Goal: Use online tool/utility: Utilize a website feature to perform a specific function

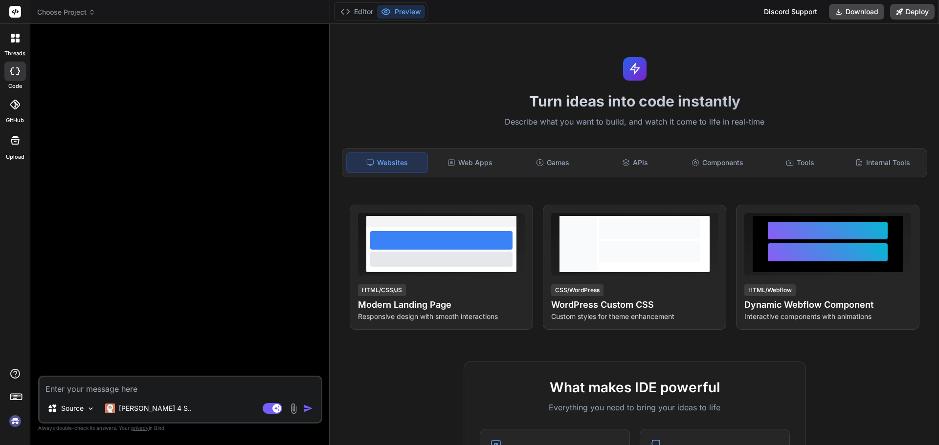
click at [11, 425] on img at bounding box center [15, 421] width 17 height 17
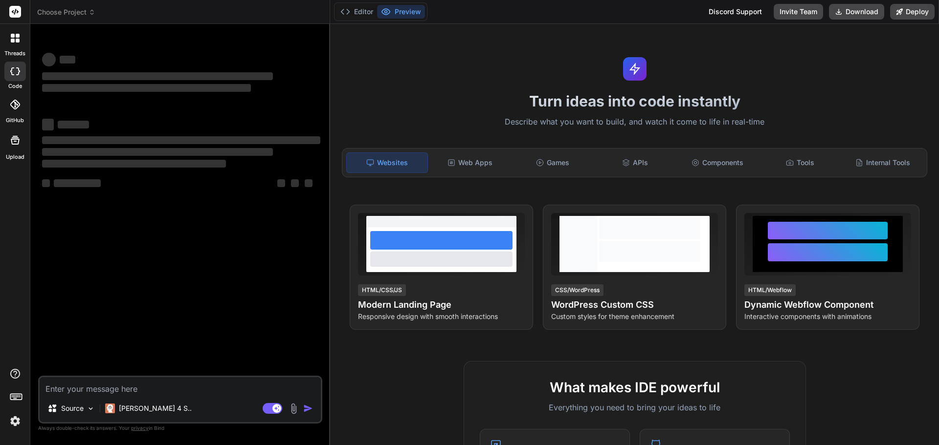
click at [83, 9] on span "Choose Project" at bounding box center [66, 12] width 58 height 10
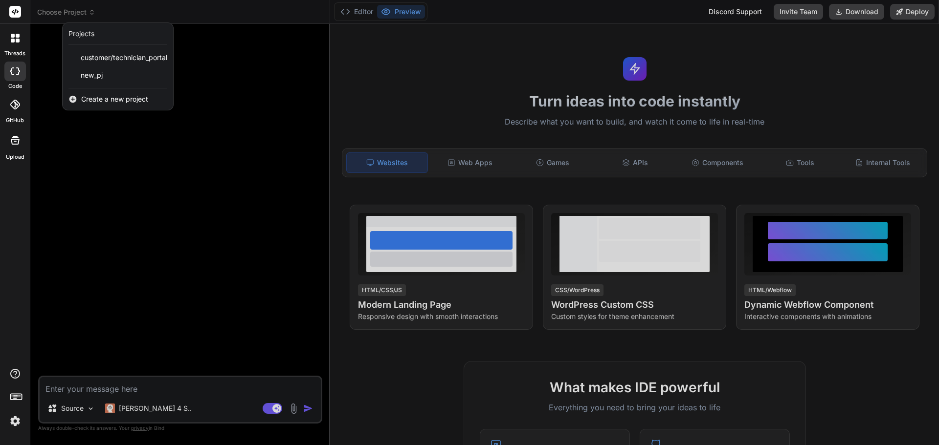
type textarea "x"
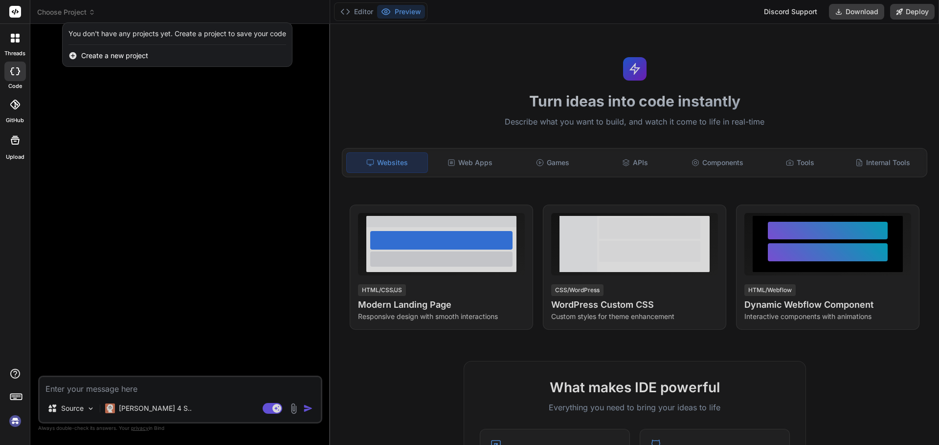
click at [124, 59] on span "Create a new project" at bounding box center [114, 56] width 67 height 10
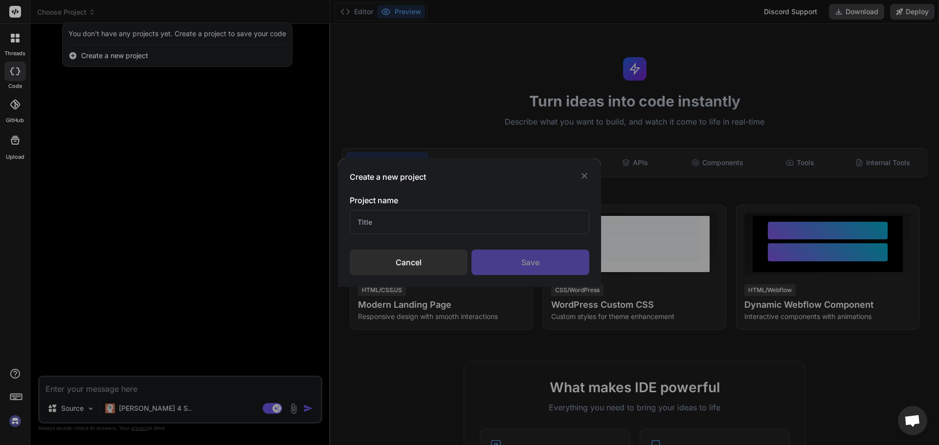
click at [231, 163] on div "Create a new project Project name Cancel Save" at bounding box center [469, 222] width 939 height 445
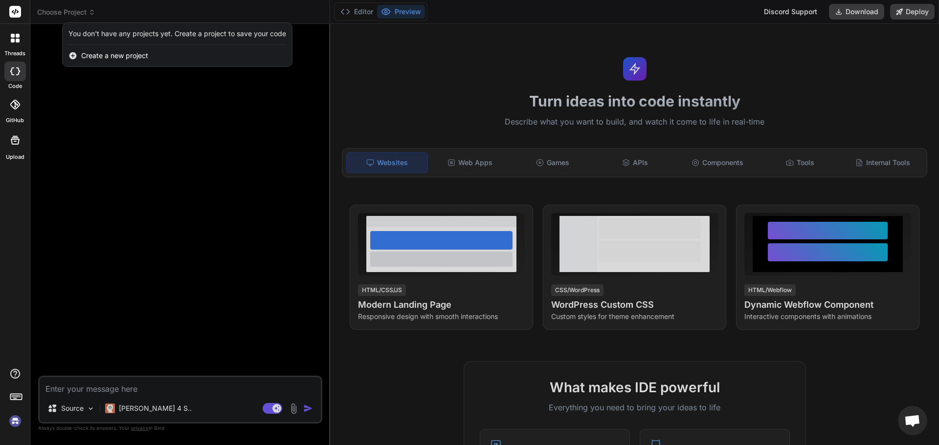
click at [74, 7] on div at bounding box center [469, 222] width 939 height 445
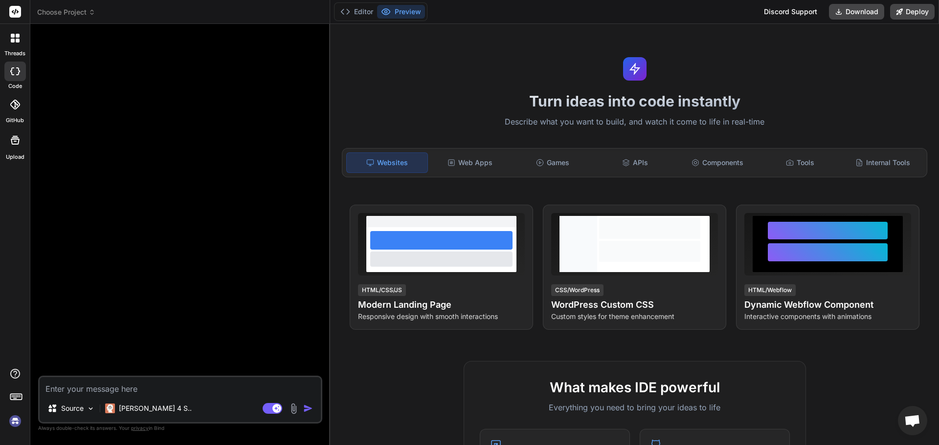
click at [78, 11] on span "Choose Project" at bounding box center [66, 12] width 58 height 10
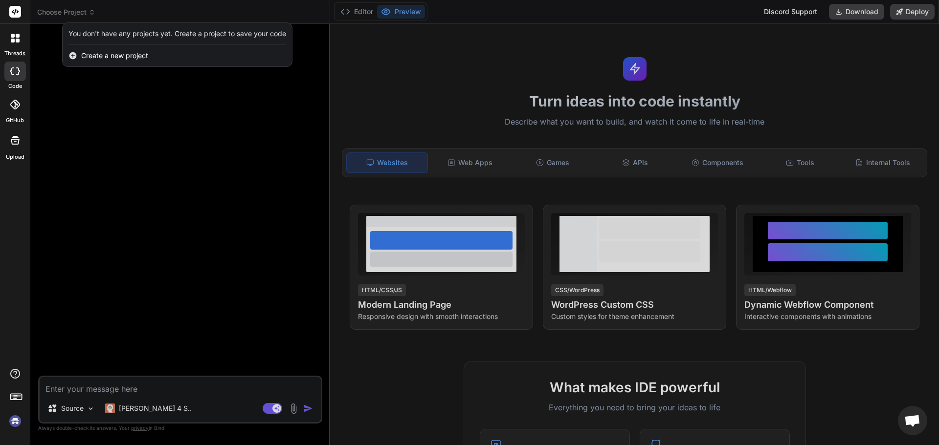
click at [108, 142] on div at bounding box center [469, 222] width 939 height 445
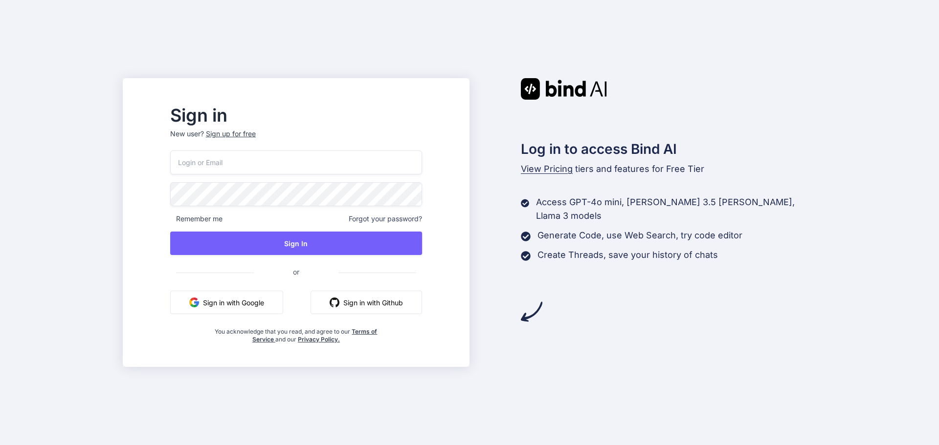
click at [276, 303] on button "Sign in with Google" at bounding box center [226, 302] width 113 height 23
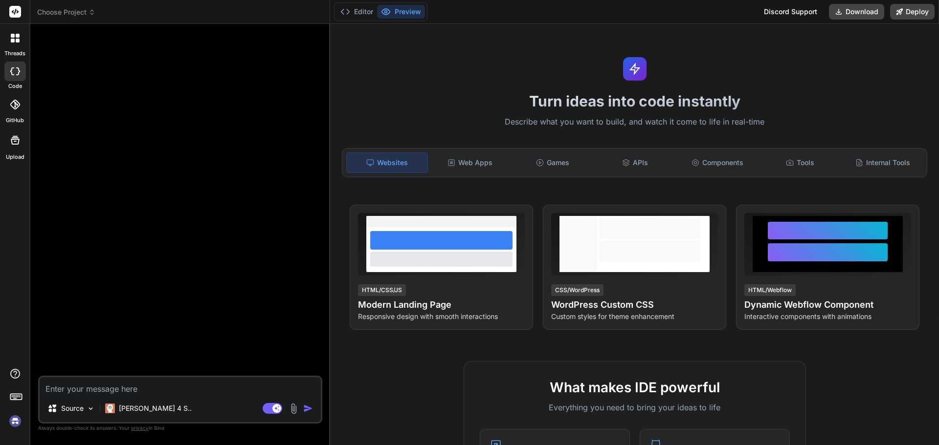
type textarea "x"
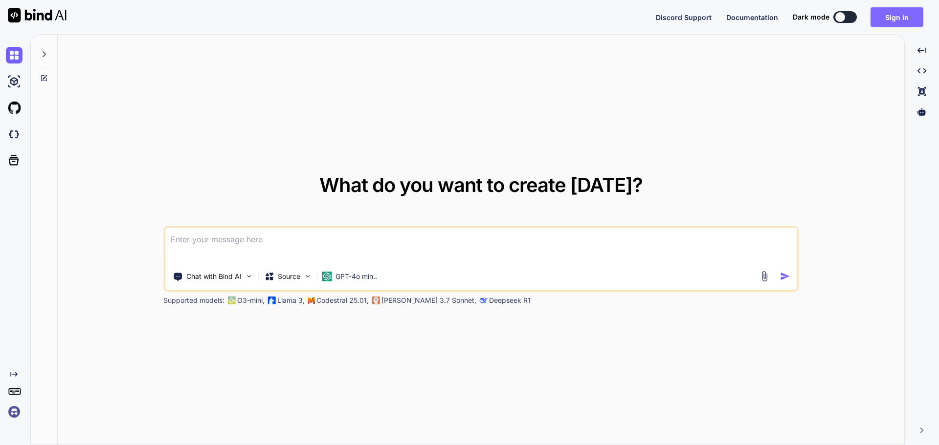
click at [891, 15] on button "Sign in" at bounding box center [896, 17] width 53 height 20
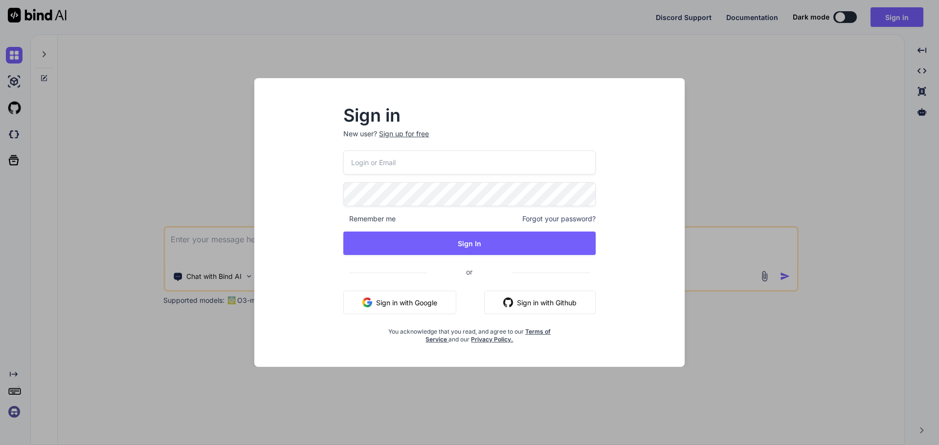
click at [386, 296] on button "Sign in with Google" at bounding box center [399, 302] width 113 height 23
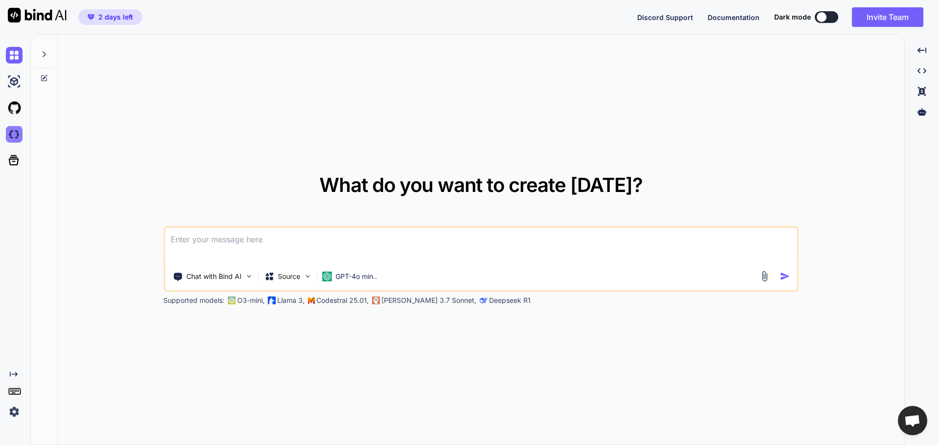
click at [15, 132] on img at bounding box center [14, 134] width 17 height 17
click at [37, 10] on img at bounding box center [37, 15] width 59 height 15
type textarea "x"
click at [17, 55] on img at bounding box center [14, 55] width 17 height 17
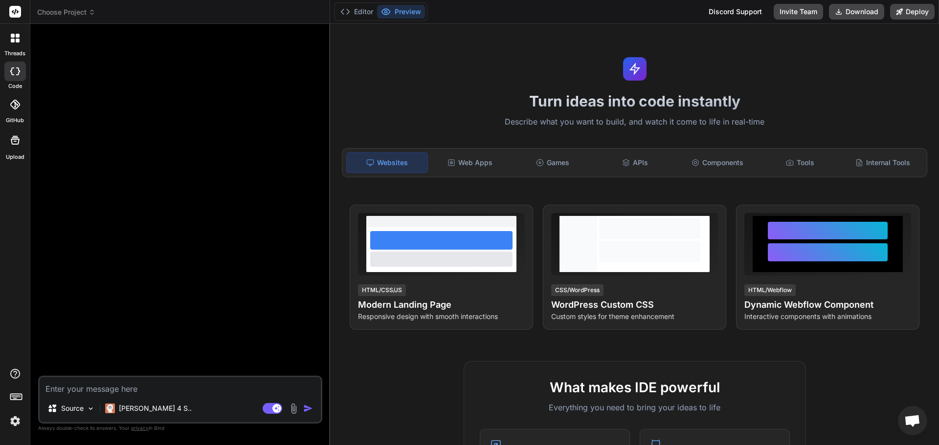
click at [79, 9] on span "Choose Project" at bounding box center [66, 12] width 58 height 10
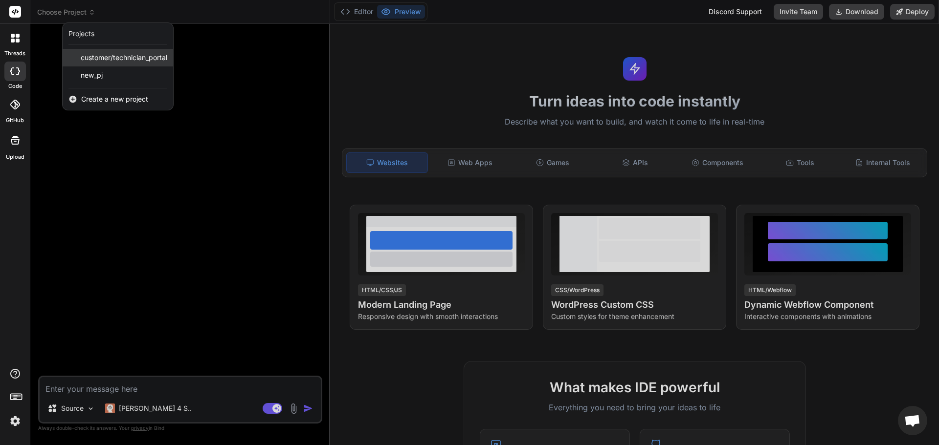
click at [110, 59] on span "customer/technician_portal" at bounding box center [124, 58] width 87 height 10
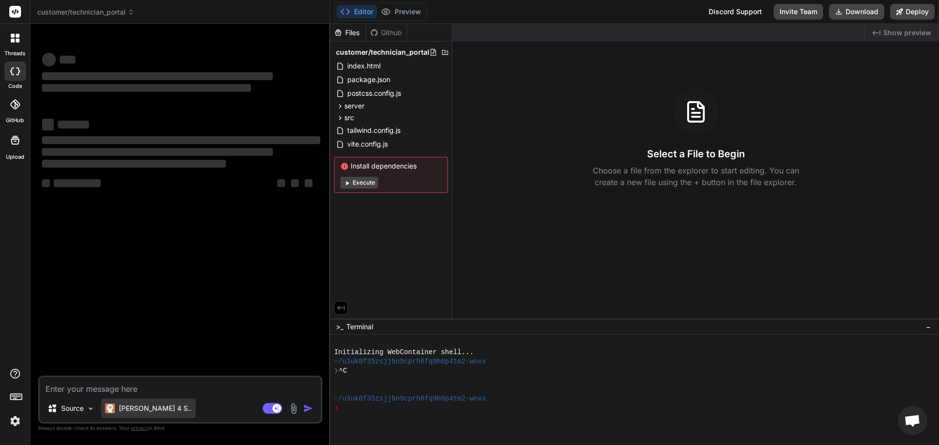
click at [119, 412] on p "Claude 4 S.." at bounding box center [155, 409] width 73 height 10
click at [370, 171] on span "Install dependencies" at bounding box center [390, 166] width 101 height 10
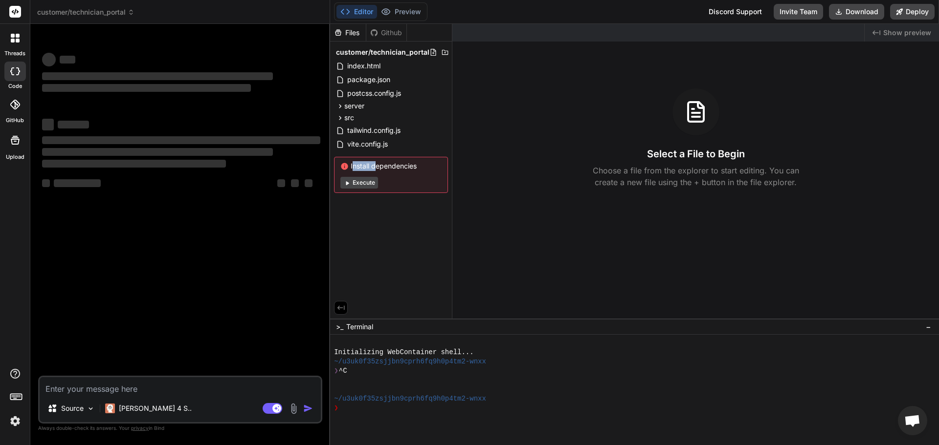
click at [370, 171] on span "Install dependencies" at bounding box center [390, 166] width 101 height 10
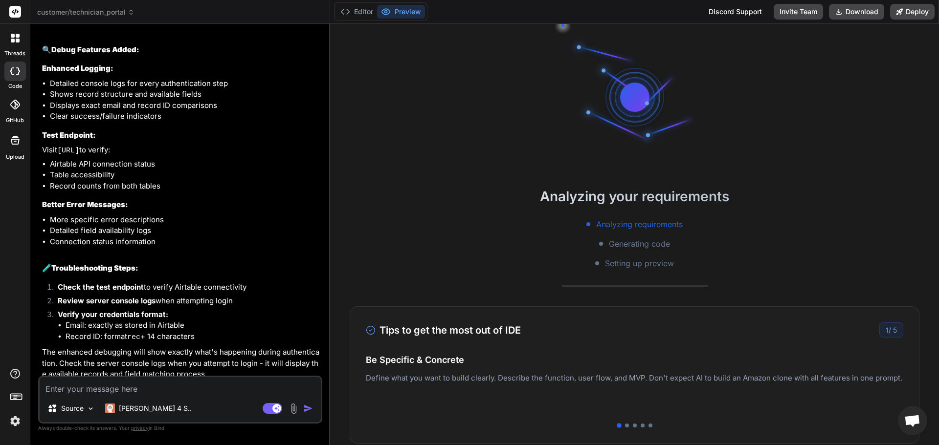
scroll to position [2979, 0]
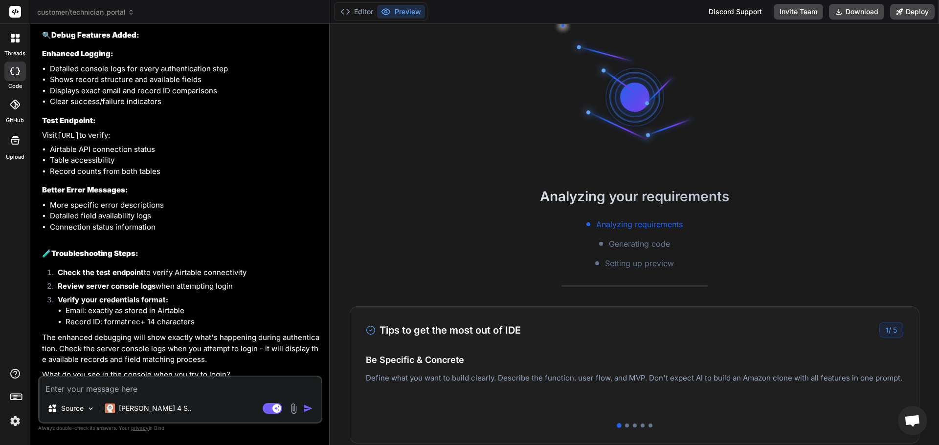
click at [733, 244] on div "Analyzing requirements Generating code Setting up preview" at bounding box center [634, 244] width 609 height 51
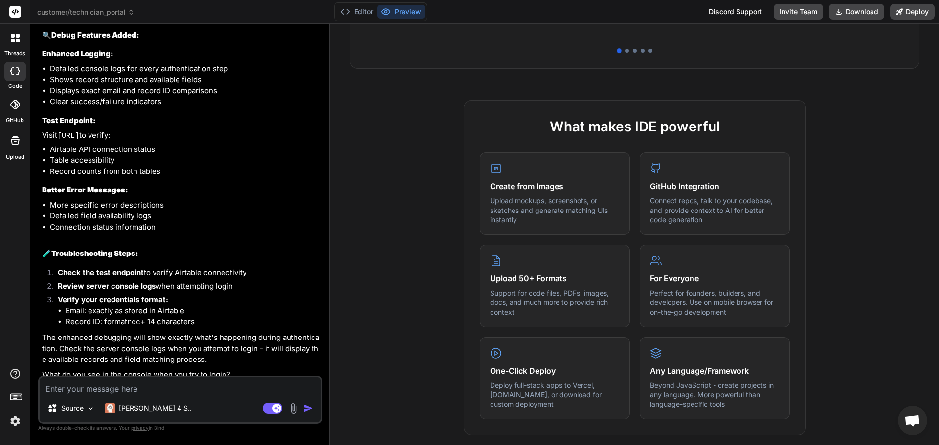
scroll to position [0, 0]
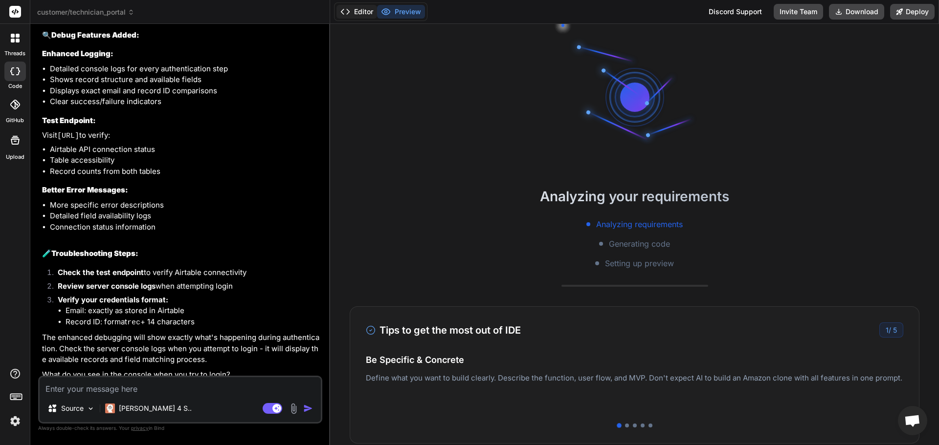
click at [365, 15] on button "Editor" at bounding box center [356, 12] width 41 height 14
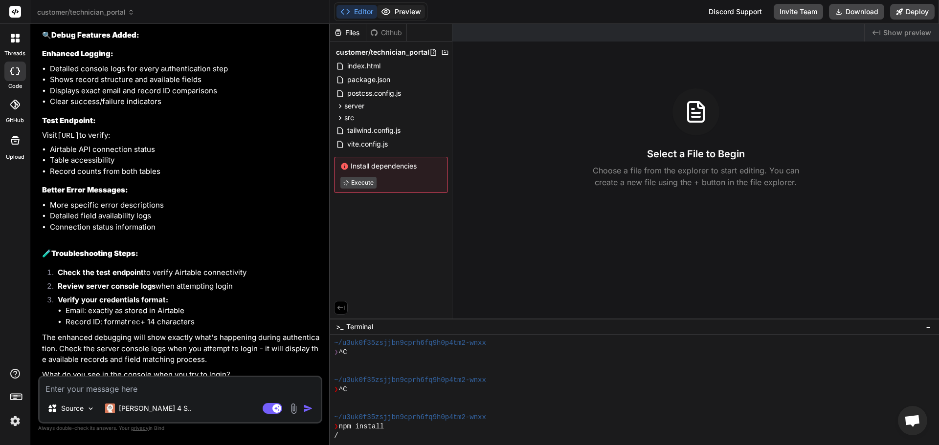
click at [396, 9] on button "Preview" at bounding box center [401, 12] width 48 height 14
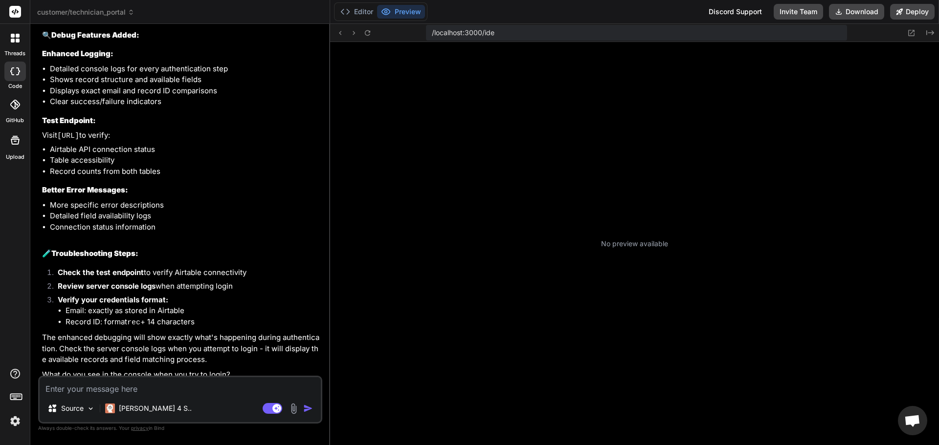
type textarea "x"
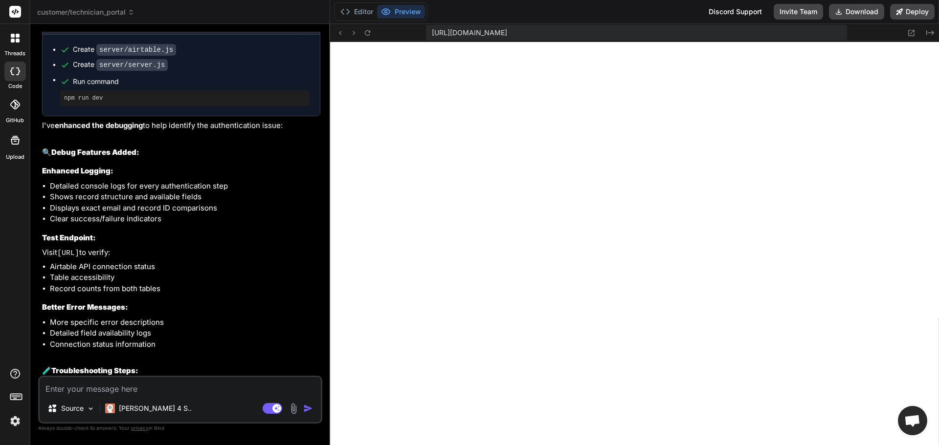
scroll to position [2979, 0]
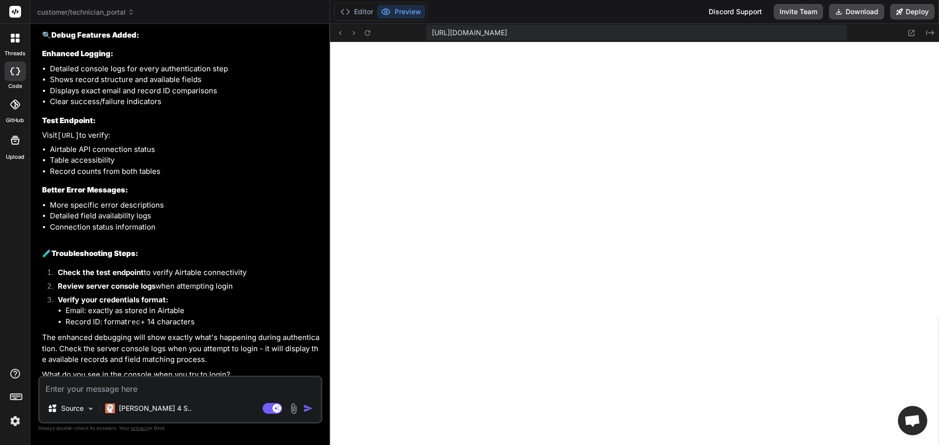
click at [117, 388] on textarea at bounding box center [180, 386] width 281 height 18
type textarea "m"
type textarea "x"
type textarea "ma"
type textarea "x"
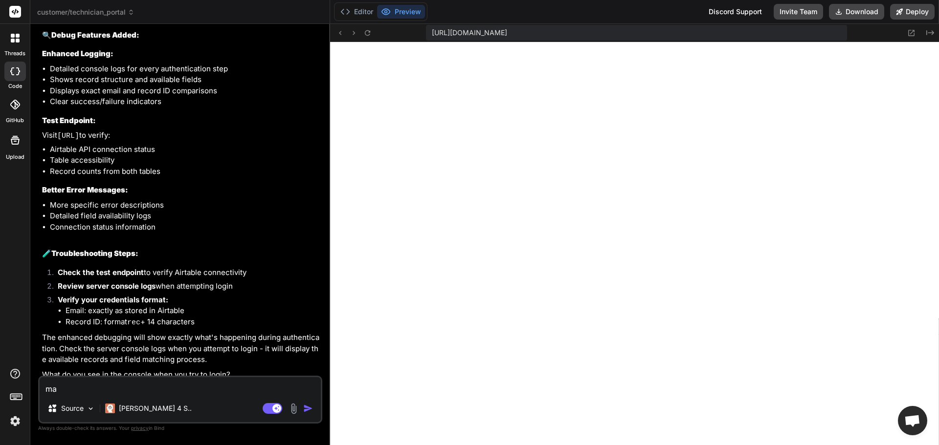
type textarea "mak"
type textarea "x"
type textarea "make"
type textarea "x"
type textarea "make"
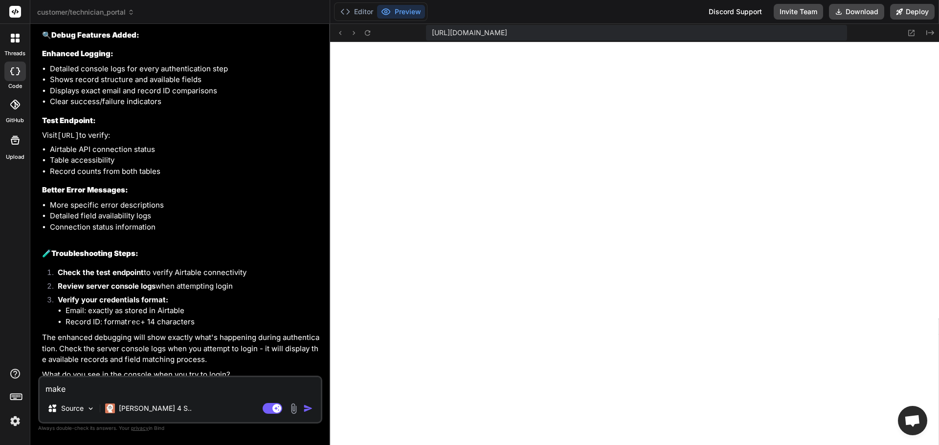
type textarea "x"
type textarea "make c"
type textarea "x"
type textarea "make cl"
type textarea "x"
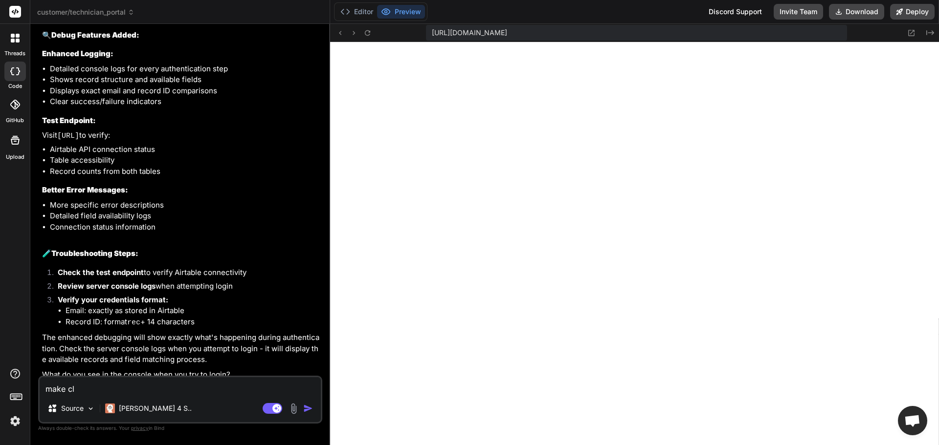
type textarea "make cli"
type textarea "x"
type textarea "make clie"
type textarea "x"
type textarea "make clien"
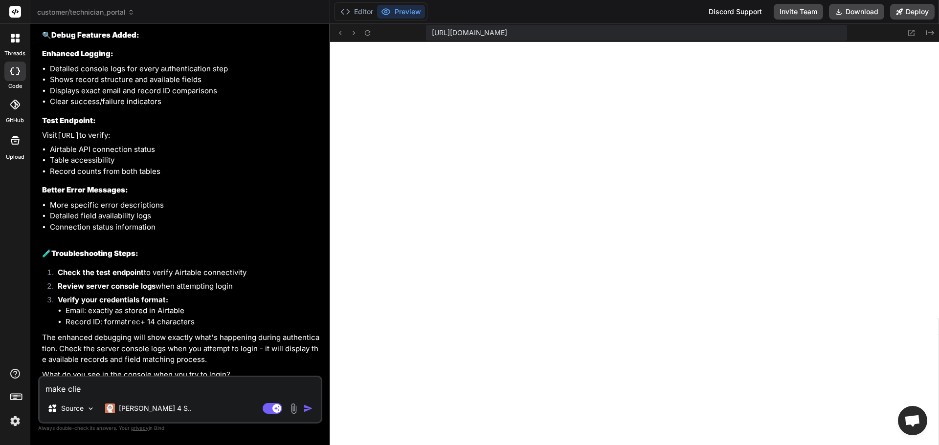
type textarea "x"
type textarea "make client"
type textarea "x"
type textarea "make client"
type textarea "x"
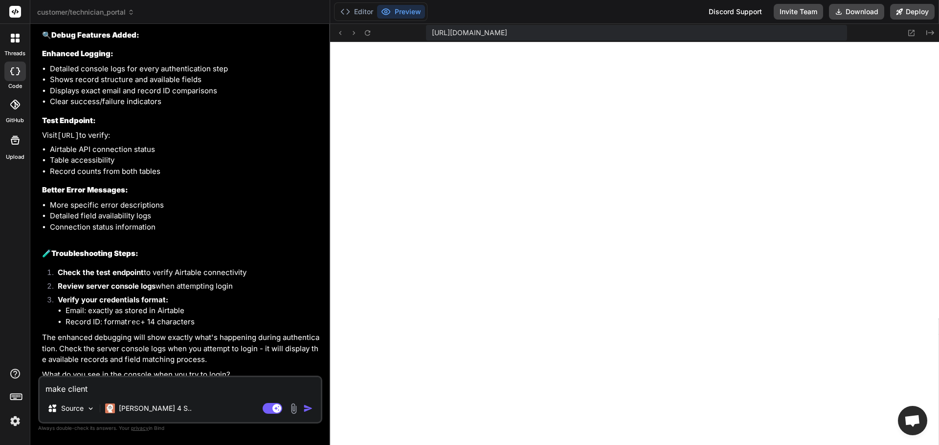
type textarea "make client h"
type textarea "x"
type textarea "make client he"
type textarea "x"
type textarea "make client hea"
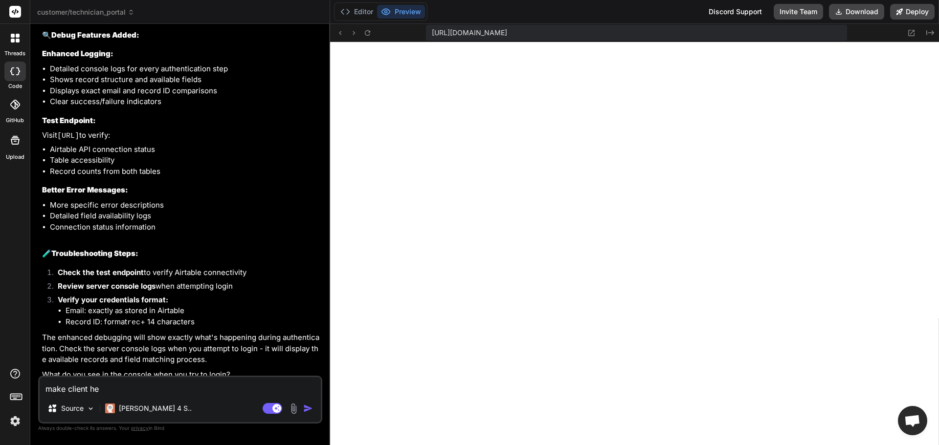
type textarea "x"
type textarea "make client head"
type textarea "x"
type textarea "make client heade"
type textarea "x"
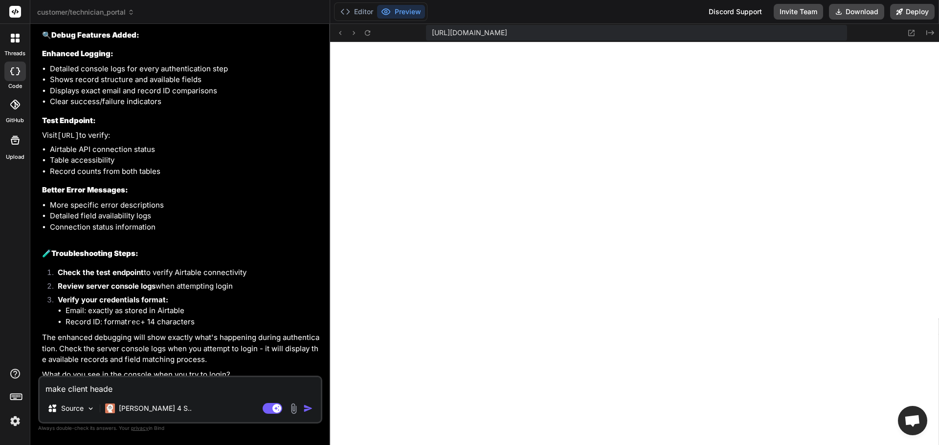
type textarea "make client header"
type textarea "x"
type textarea "make client headers"
type textarea "x"
type textarea "make client headers"
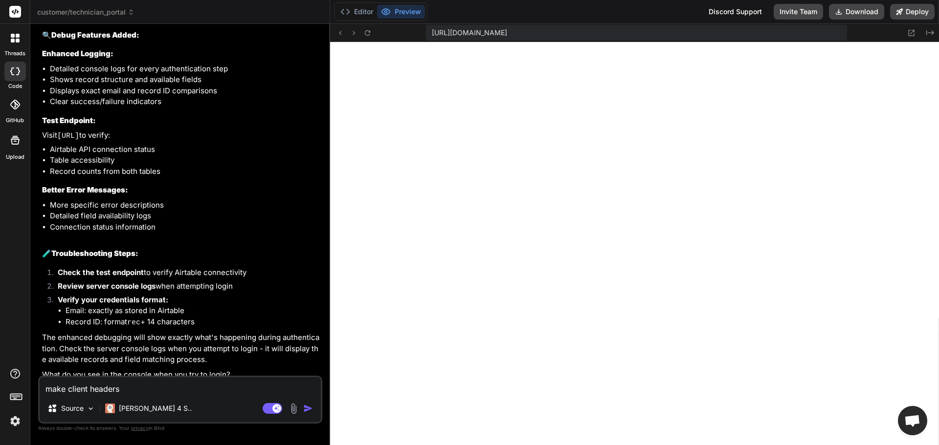
type textarea "x"
type textarea "make client headers b"
type textarea "x"
type textarea "make client headers bl"
type textarea "x"
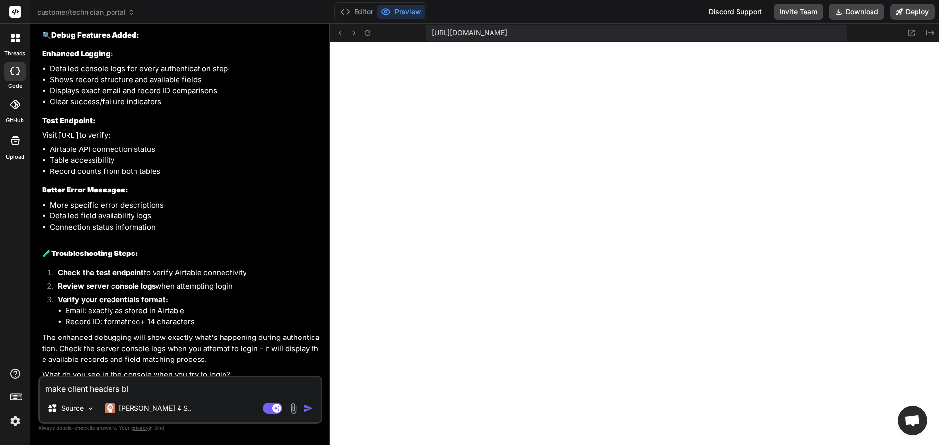
type textarea "make client headers blu"
type textarea "x"
type textarea "make client headers blue"
type textarea "x"
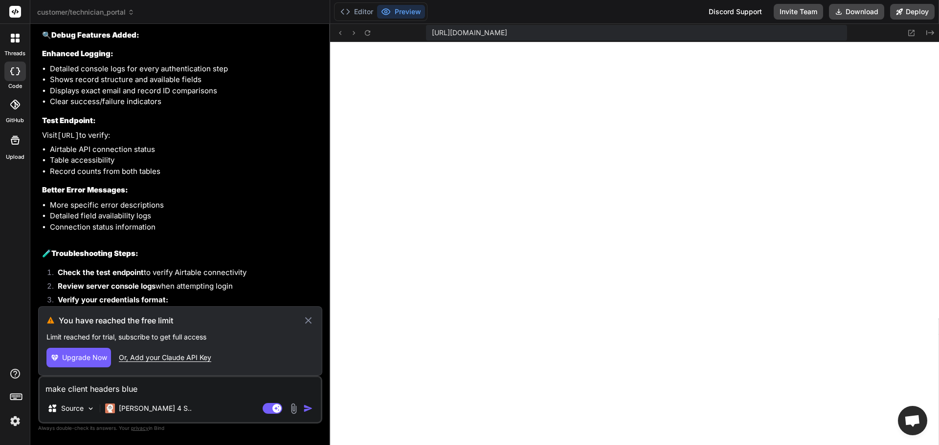
type textarea "make client headers blue"
drag, startPoint x: 181, startPoint y: 325, endPoint x: 62, endPoint y: 330, distance: 119.4
click at [62, 330] on div "You have reached the free limit Limit reached for trial, subscribe to get full …" at bounding box center [180, 341] width 284 height 69
click at [310, 324] on icon at bounding box center [308, 321] width 11 height 12
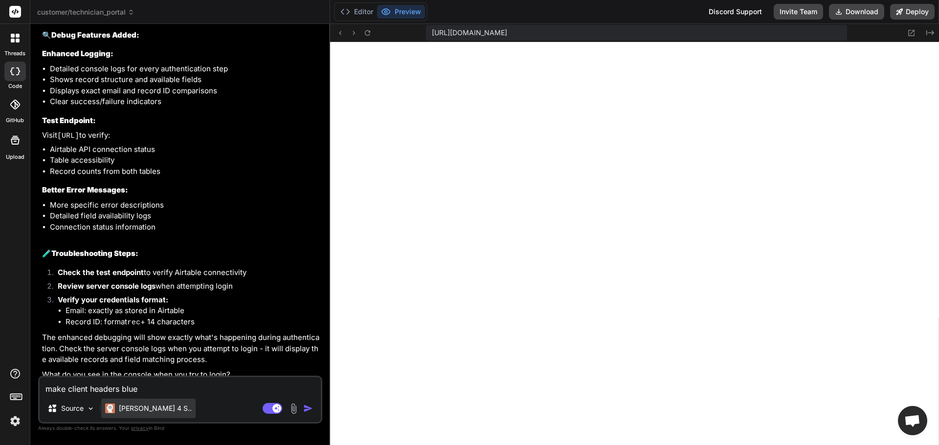
click at [127, 407] on p "Claude 4 S.." at bounding box center [155, 409] width 73 height 10
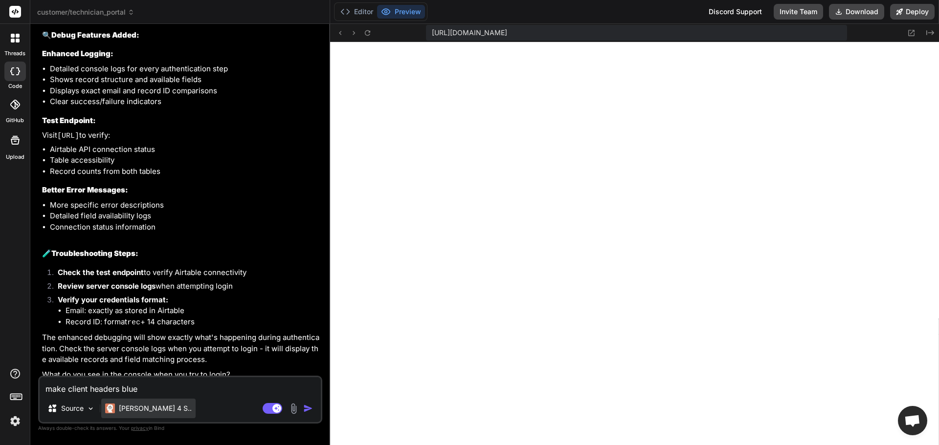
click at [109, 407] on img at bounding box center [110, 409] width 10 height 10
click at [72, 410] on p "Source" at bounding box center [72, 409] width 22 height 10
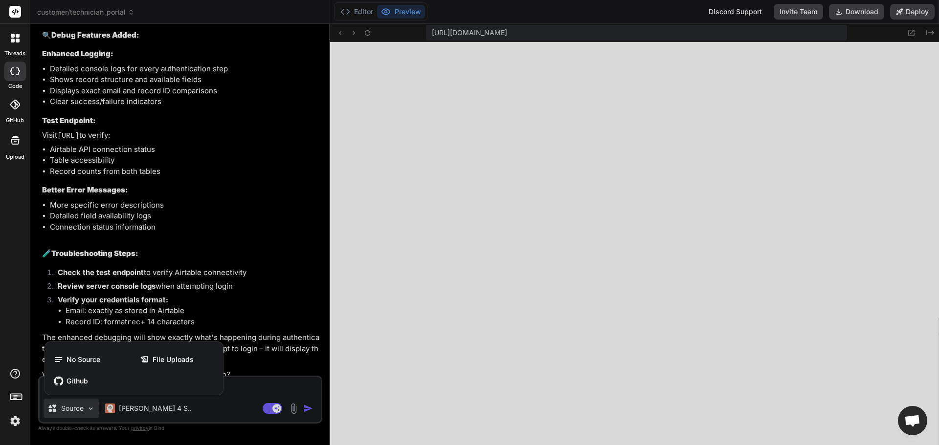
click at [119, 404] on div at bounding box center [469, 222] width 939 height 445
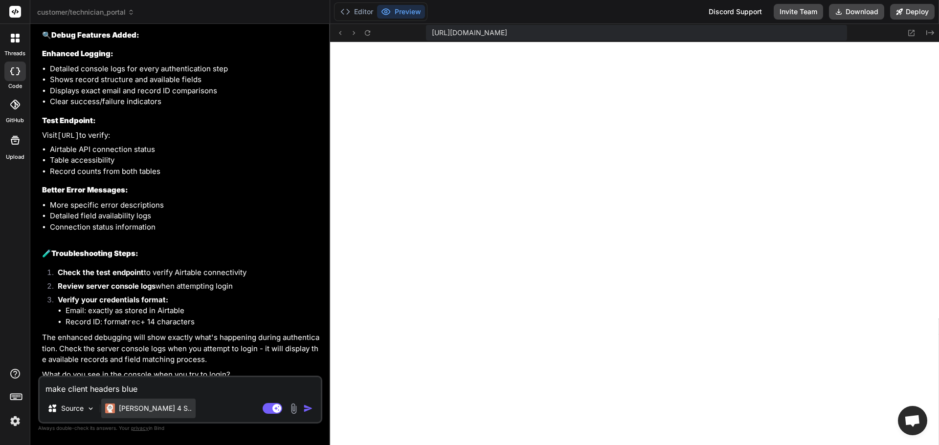
click at [117, 413] on div "Claude 4 S.." at bounding box center [148, 409] width 87 height 10
click at [149, 408] on p "Claude 4 S.." at bounding box center [155, 409] width 73 height 10
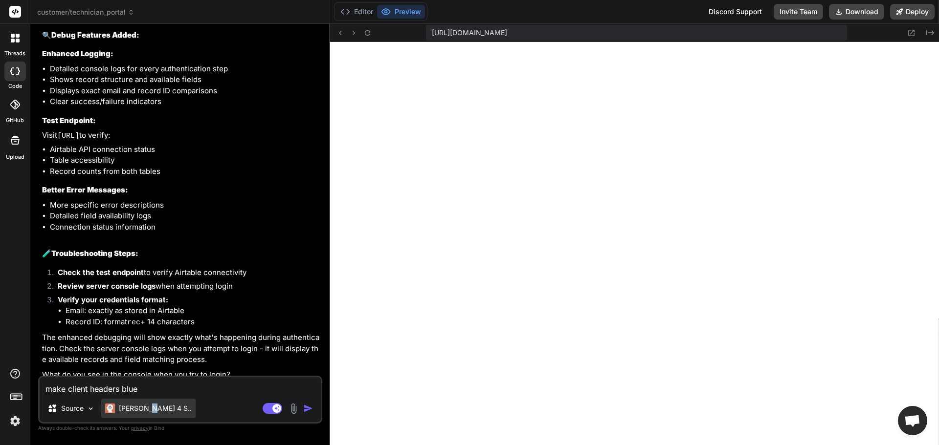
click at [150, 407] on p "Claude 4 S.." at bounding box center [155, 409] width 73 height 10
click at [151, 407] on p "Claude 4 S.." at bounding box center [155, 409] width 73 height 10
click at [123, 411] on p "Claude 4 S.." at bounding box center [155, 409] width 73 height 10
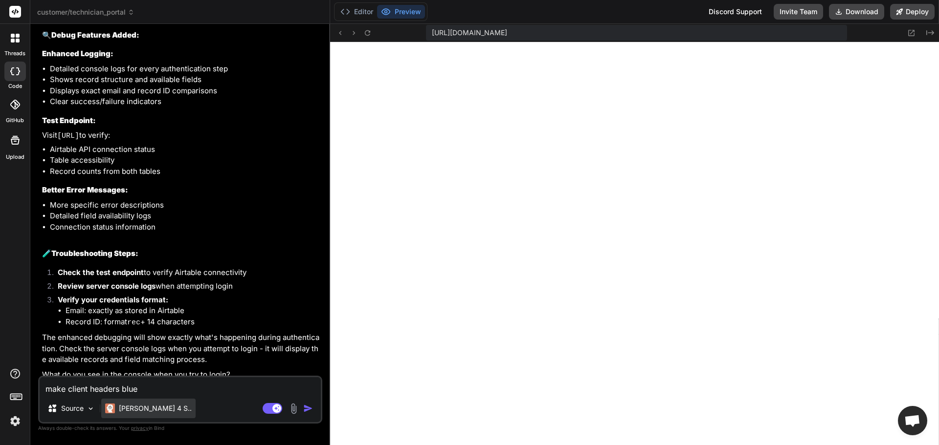
click at [123, 411] on p "Claude 4 S.." at bounding box center [155, 409] width 73 height 10
click at [116, 412] on div "Claude 4 S.." at bounding box center [148, 409] width 87 height 10
click at [113, 413] on img at bounding box center [110, 409] width 10 height 10
click at [185, 401] on div "Source Claude 4 S.." at bounding box center [180, 410] width 281 height 23
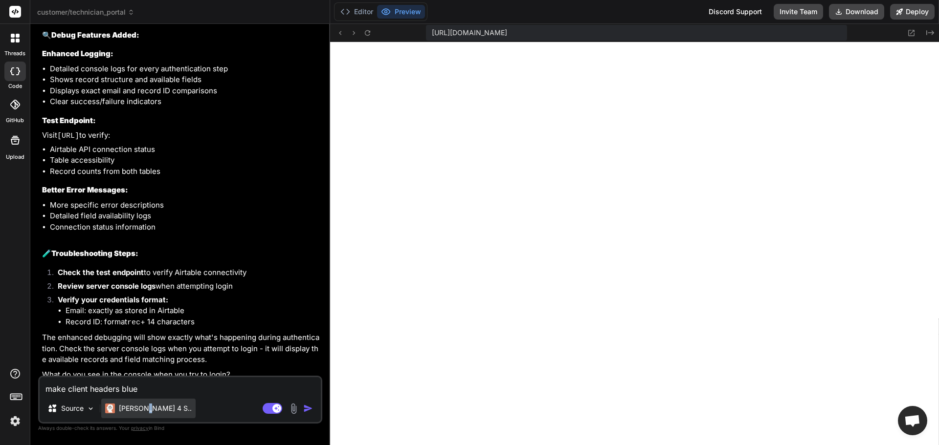
click at [145, 407] on p "Claude 4 S.." at bounding box center [155, 409] width 73 height 10
click at [120, 408] on p "Claude 4 S.." at bounding box center [155, 409] width 73 height 10
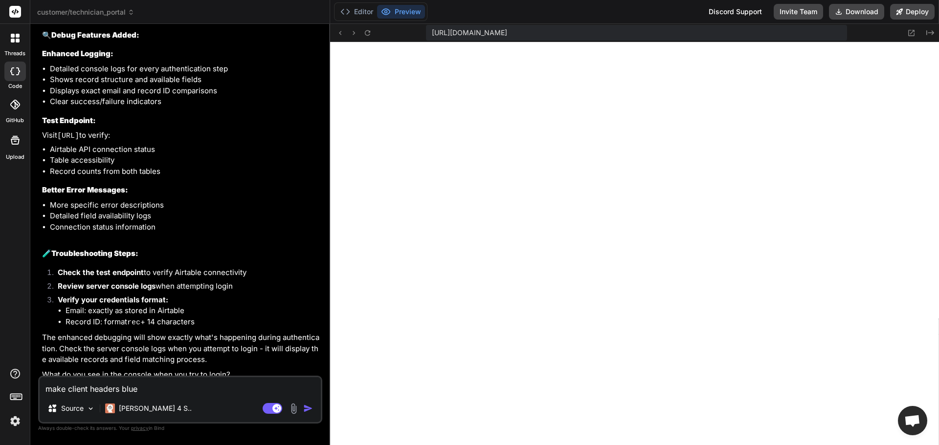
click at [102, 8] on span "customer/technician_portal" at bounding box center [85, 12] width 97 height 10
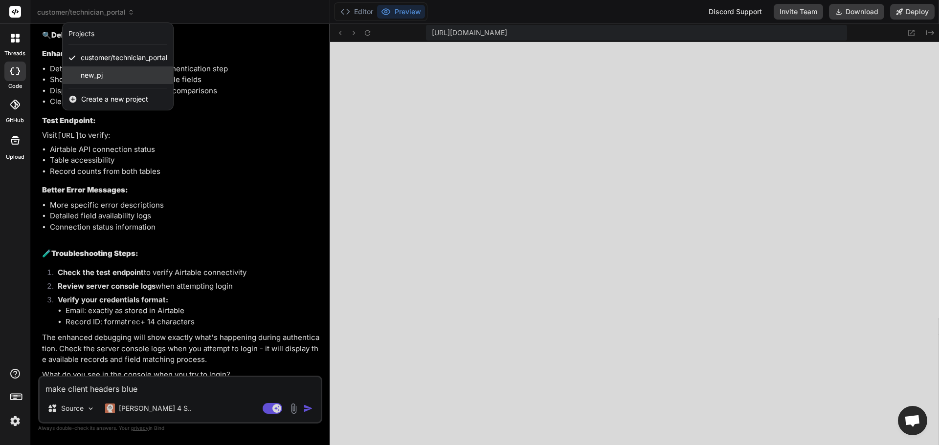
click at [99, 74] on span "new_pj" at bounding box center [92, 75] width 22 height 10
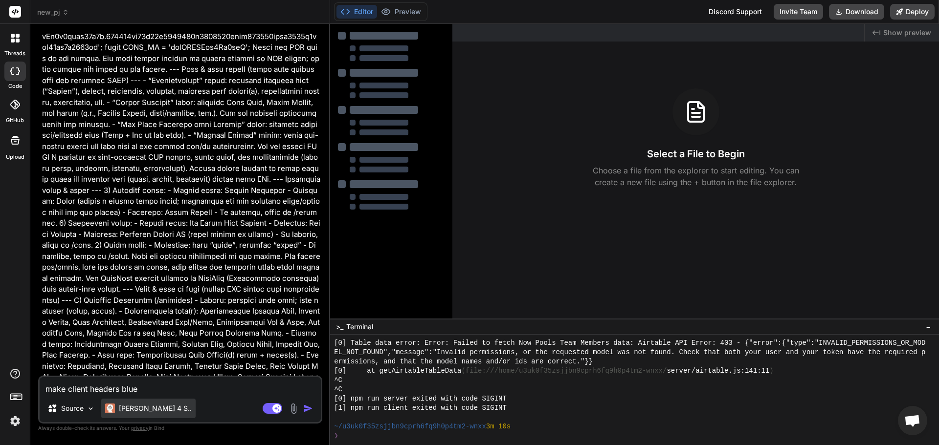
scroll to position [117, 0]
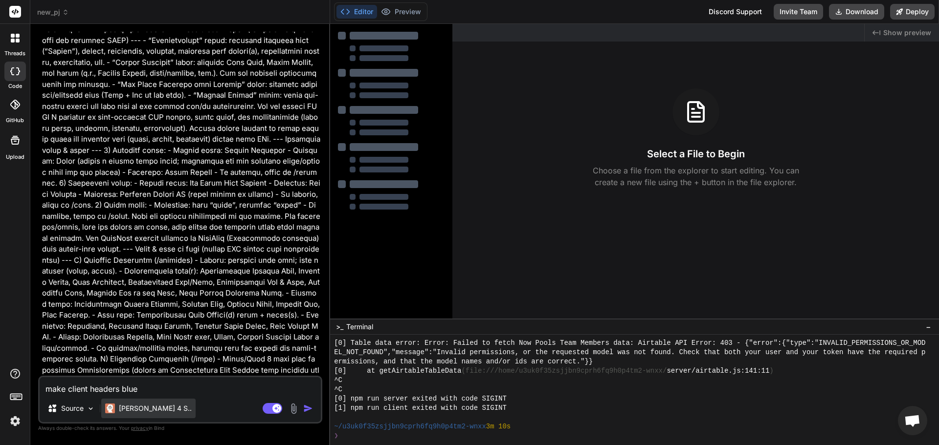
click at [135, 410] on p "Claude 4 S.." at bounding box center [155, 409] width 73 height 10
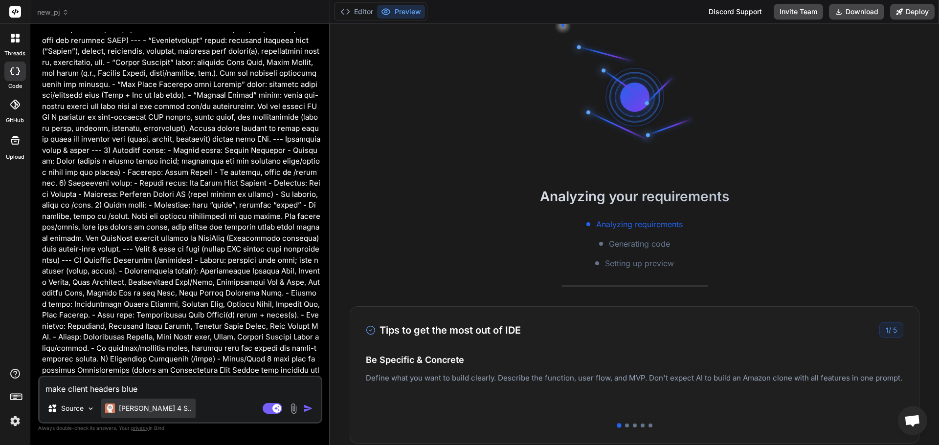
click at [135, 410] on p "Claude 4 S.." at bounding box center [155, 409] width 73 height 10
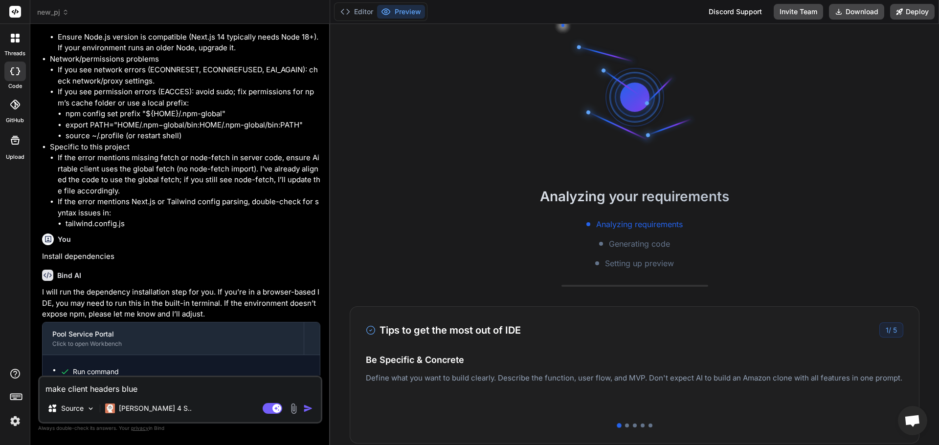
scroll to position [2262, 0]
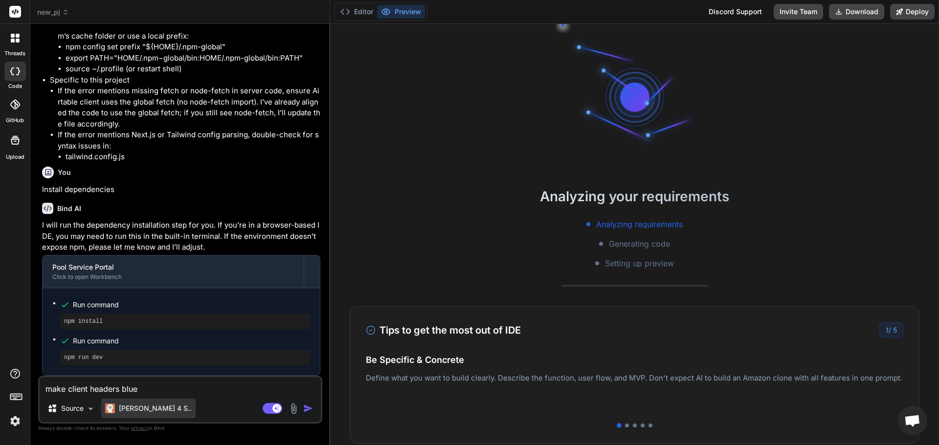
click at [120, 410] on p "Claude 4 S.." at bounding box center [155, 409] width 73 height 10
click at [60, 394] on textarea "make client headers blue" at bounding box center [180, 386] width 281 height 18
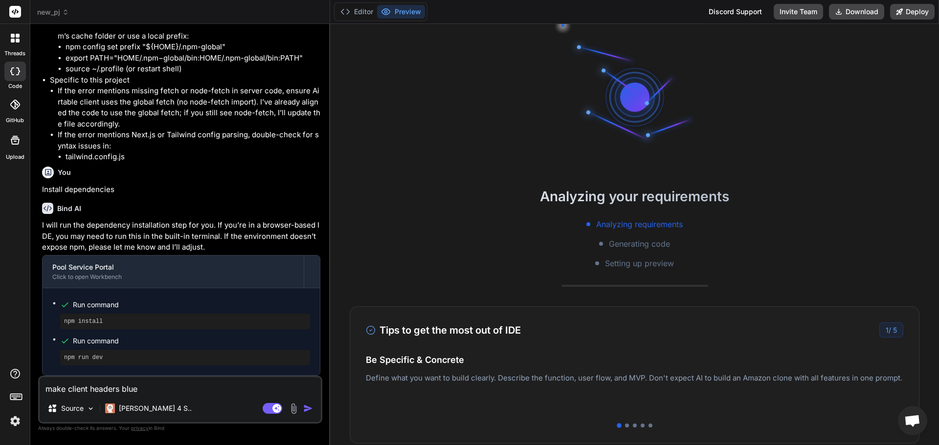
click at [60, 394] on textarea "make client headers blue" at bounding box center [180, 386] width 281 height 18
drag, startPoint x: 115, startPoint y: 392, endPoint x: 122, endPoint y: 390, distance: 7.1
click at [115, 391] on textarea "make client headers blue" at bounding box center [180, 386] width 281 height 18
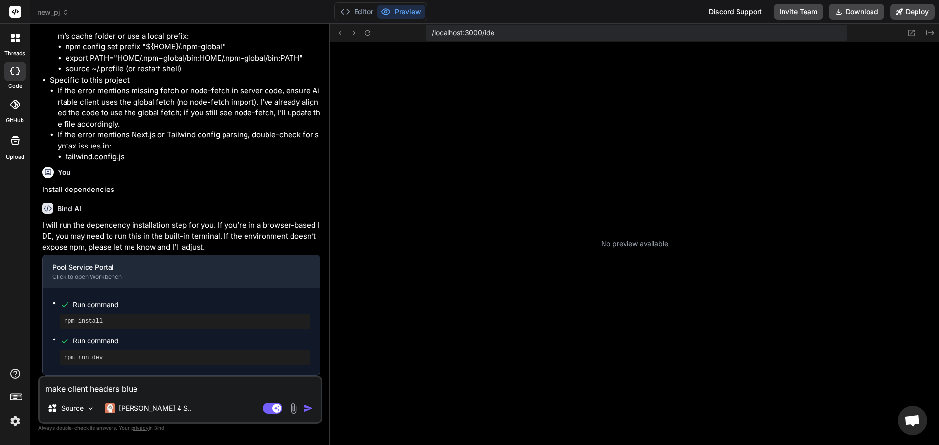
scroll to position [1365, 0]
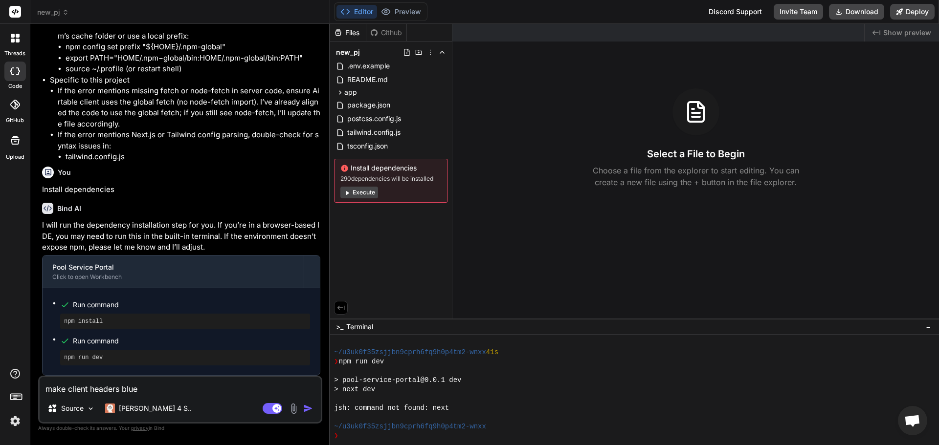
click at [366, 194] on button "Execute" at bounding box center [359, 193] width 38 height 12
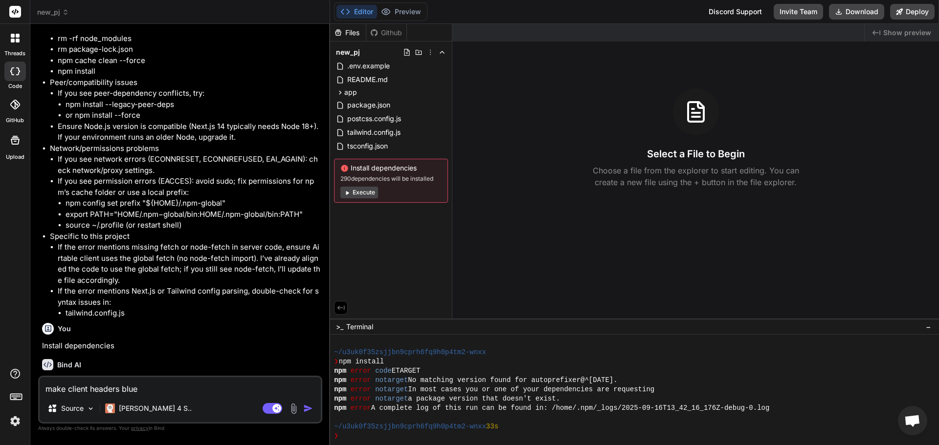
scroll to position [2145, 0]
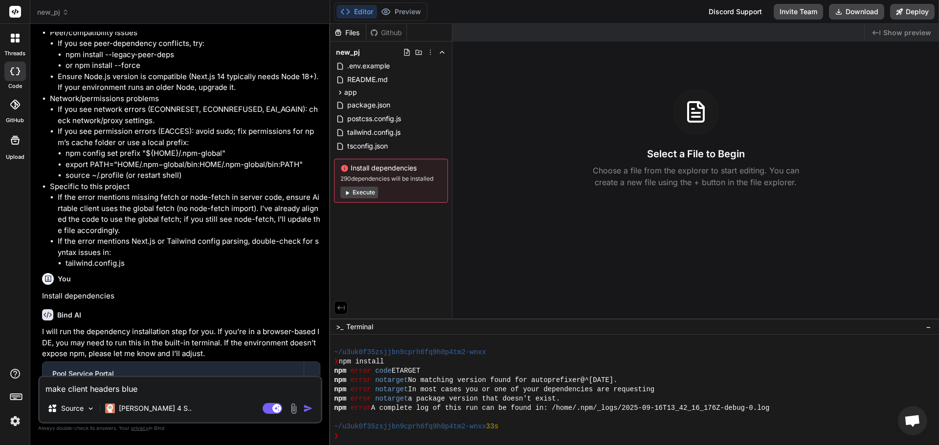
click at [358, 191] on button "Execute" at bounding box center [359, 193] width 38 height 12
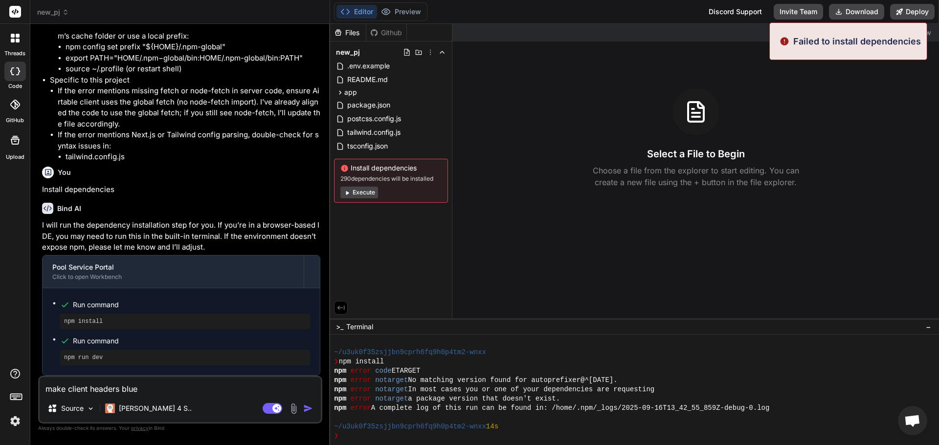
scroll to position [1588, 0]
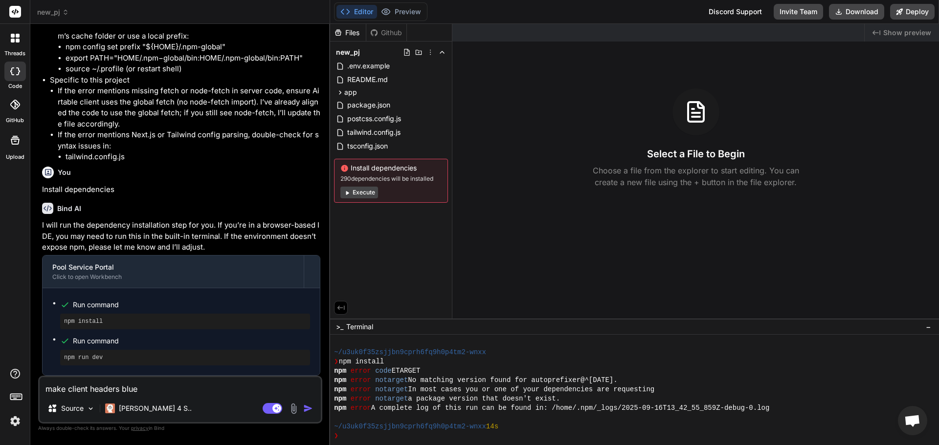
click at [115, 43] on li "npm config set prefix "${HOME}/.npm-global"" at bounding box center [193, 47] width 255 height 11
click at [60, 11] on span "new_pj" at bounding box center [53, 12] width 32 height 10
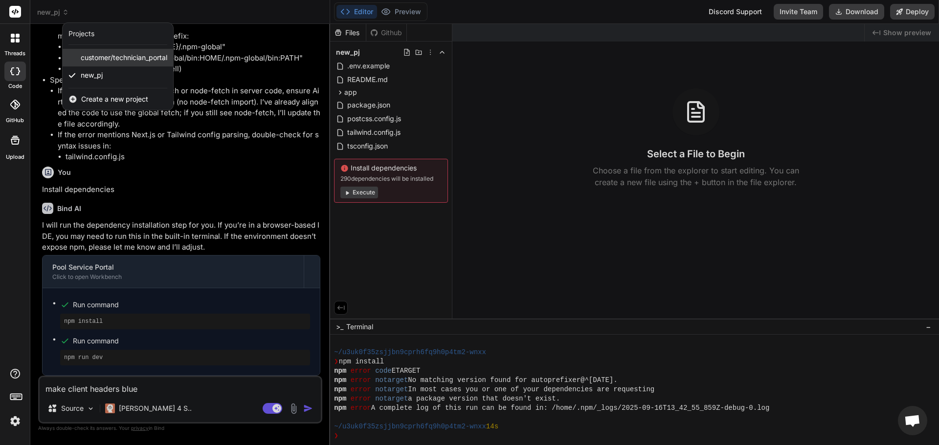
click at [118, 57] on span "customer/technician_portal" at bounding box center [124, 58] width 87 height 10
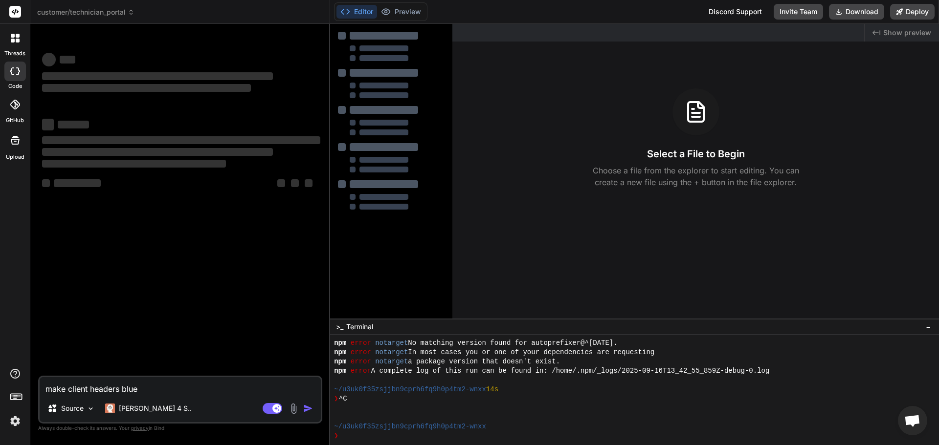
scroll to position [1626, 0]
click at [107, 7] on span "customer/technician_portal" at bounding box center [85, 12] width 97 height 10
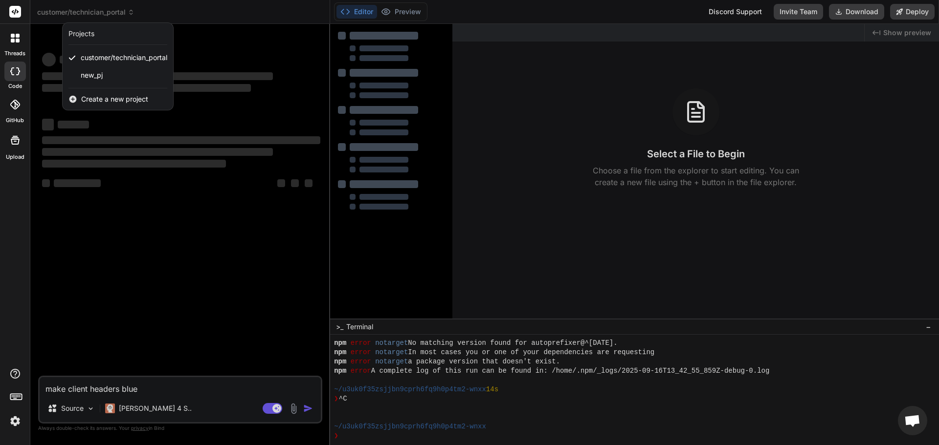
click at [177, 240] on div at bounding box center [469, 222] width 939 height 445
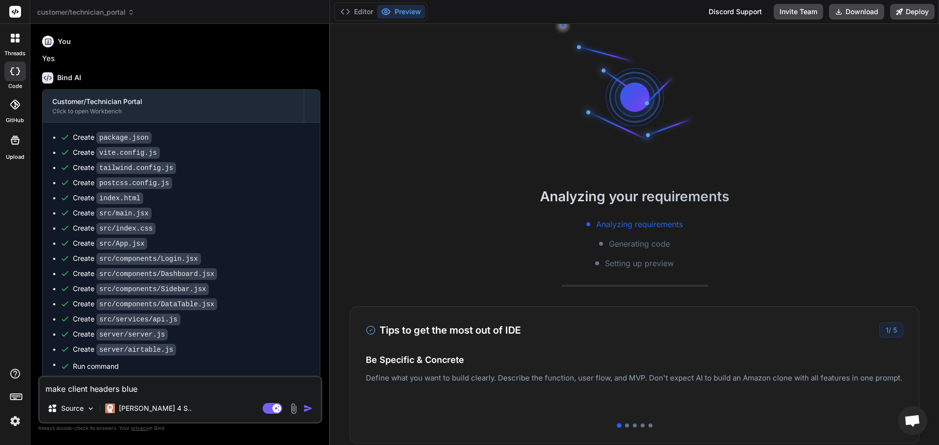
scroll to position [1672, 0]
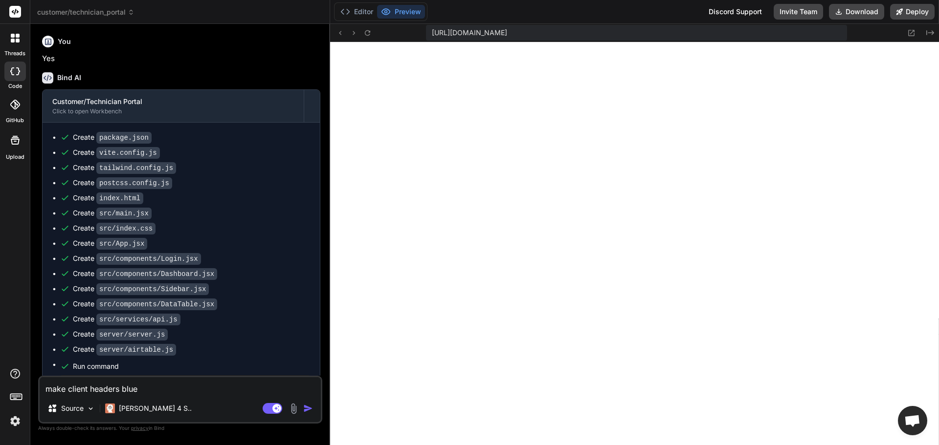
type textarea "x"
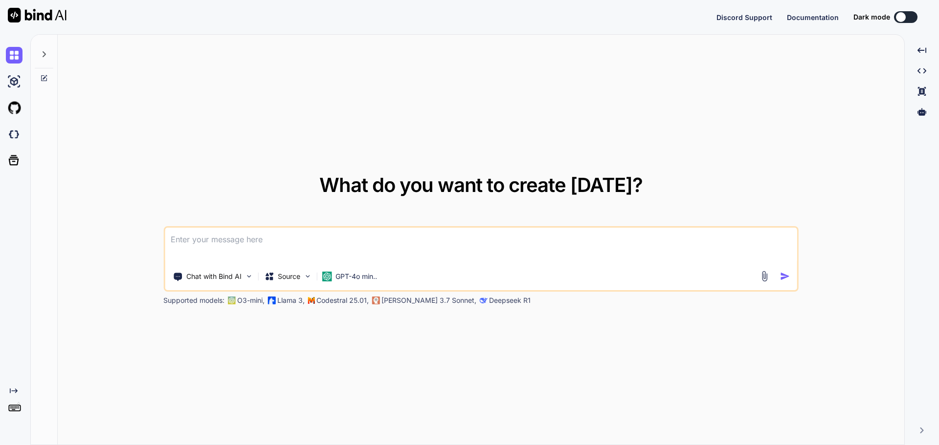
type textarea "x"
